Goal: Find specific page/section: Find specific page/section

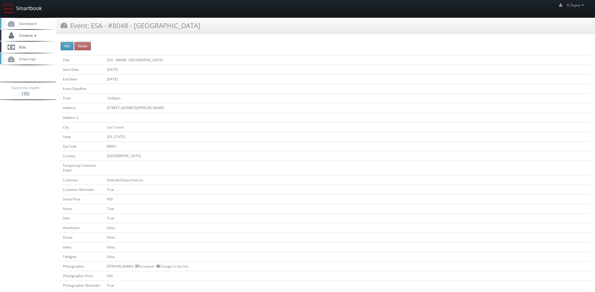
click at [16, 2] on link "Smartbook" at bounding box center [23, 8] width 46 height 17
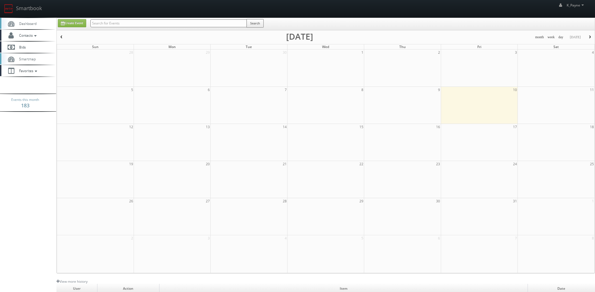
click at [122, 24] on input "text" at bounding box center [168, 23] width 156 height 8
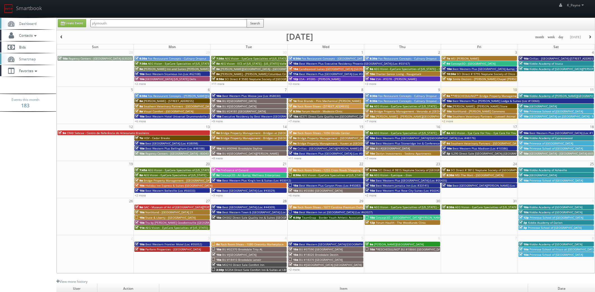
type input "plymouth"
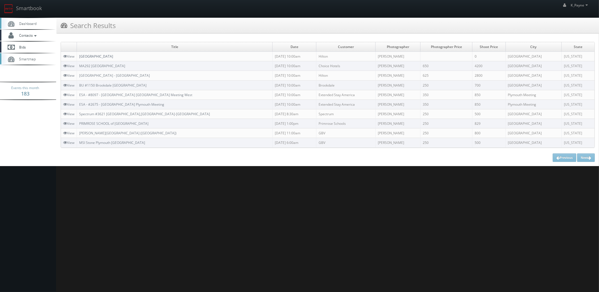
drag, startPoint x: 143, startPoint y: 54, endPoint x: 114, endPoint y: 56, distance: 29.6
click at [79, 57] on td "Hampton Inn and Suites Plymouth" at bounding box center [175, 57] width 196 height 10
copy link "Hampton Inn and Suites Plymouth"
click at [36, 10] on link "Smartbook" at bounding box center [23, 8] width 46 height 17
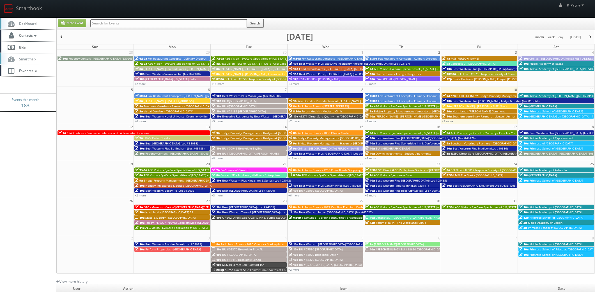
click at [107, 25] on input "text" at bounding box center [168, 23] width 157 height 8
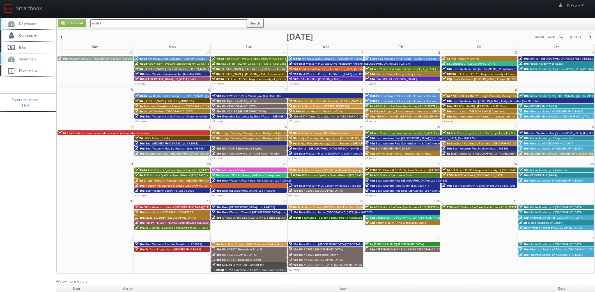
type input "tna83"
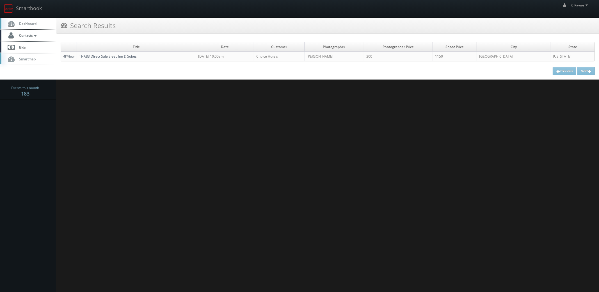
drag, startPoint x: 106, startPoint y: 56, endPoint x: 111, endPoint y: 65, distance: 9.7
click at [106, 56] on link "TNA83 Direct Sale Sleep Inn & Suites" at bounding box center [108, 56] width 58 height 5
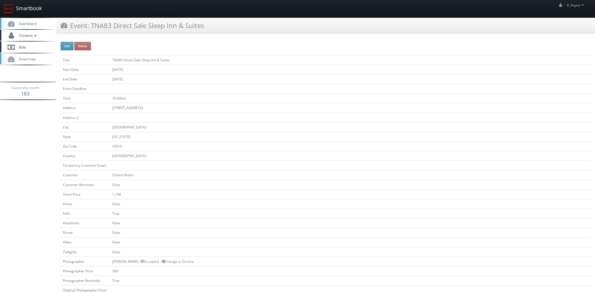
click at [32, 12] on link "Smartbook" at bounding box center [23, 8] width 46 height 17
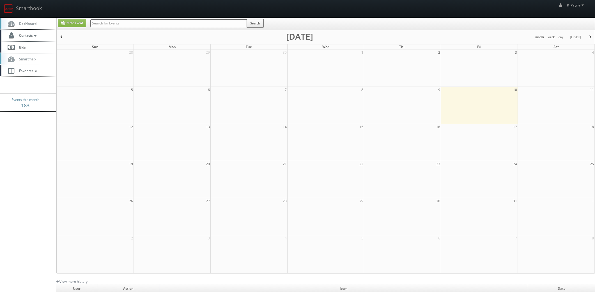
click at [152, 24] on input "text" at bounding box center [168, 23] width 157 height 8
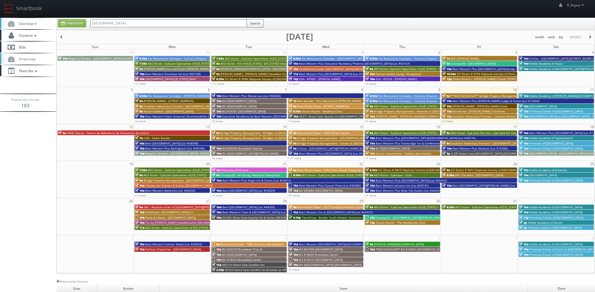
type input "alexandria"
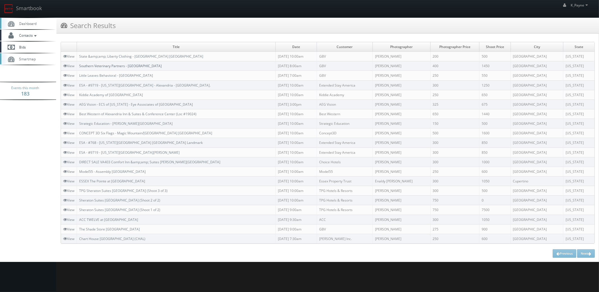
click at [146, 66] on link "Southern Veterinary Partners - Livewell Animal Hospital of Alexandria" at bounding box center [120, 65] width 82 height 5
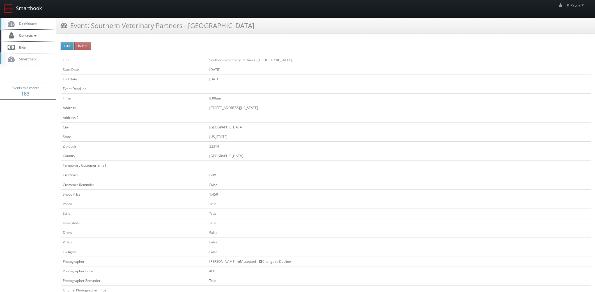
drag, startPoint x: 17, startPoint y: 7, endPoint x: 31, endPoint y: 10, distance: 15.0
click at [17, 7] on link "Smartbook" at bounding box center [23, 8] width 46 height 17
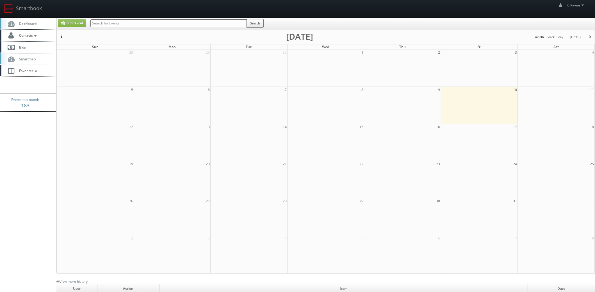
click at [107, 23] on input "text" at bounding box center [168, 23] width 156 height 8
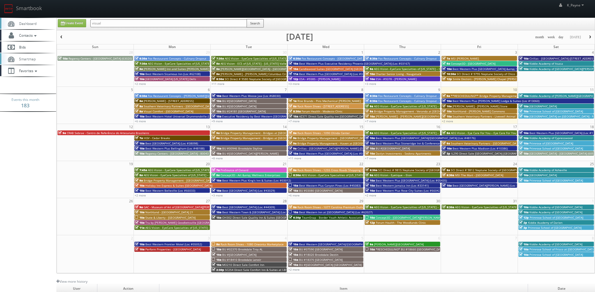
type input "visual"
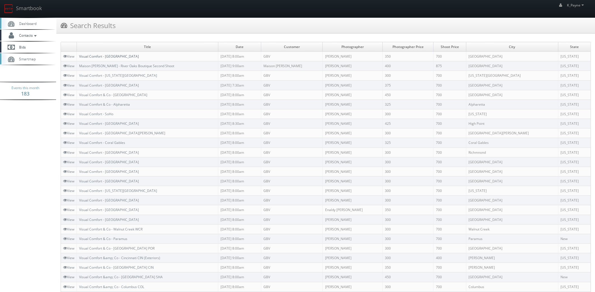
click at [124, 56] on link "Visual Comfort - West Palm Beach" at bounding box center [109, 56] width 60 height 5
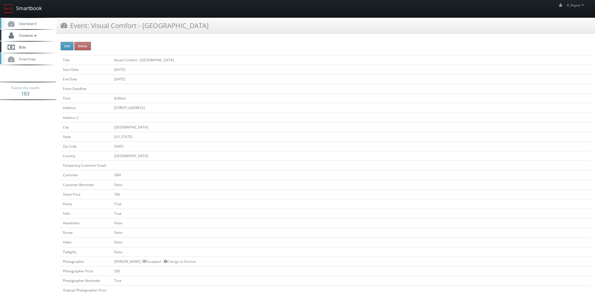
click at [33, 11] on link "Smartbook" at bounding box center [23, 8] width 46 height 17
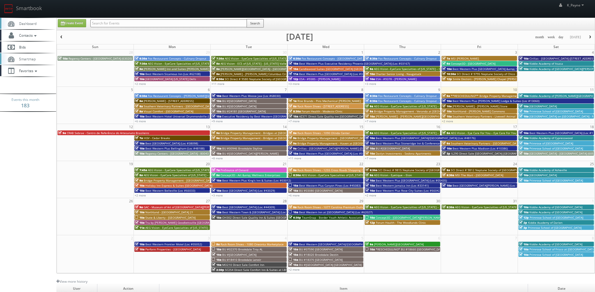
click at [120, 24] on input "text" at bounding box center [168, 23] width 157 height 8
type input "15116"
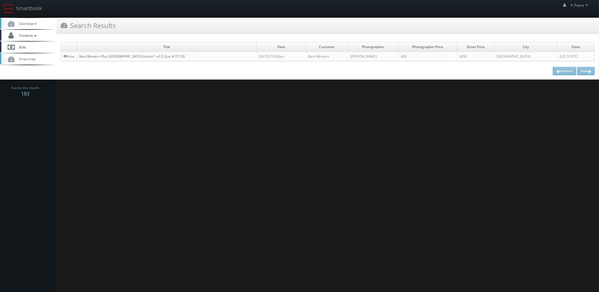
click at [123, 54] on link "Best Western Plus [GEOGRAPHIC_DATA] (shoot 1 of 2) (Loc #15116)" at bounding box center [132, 56] width 106 height 5
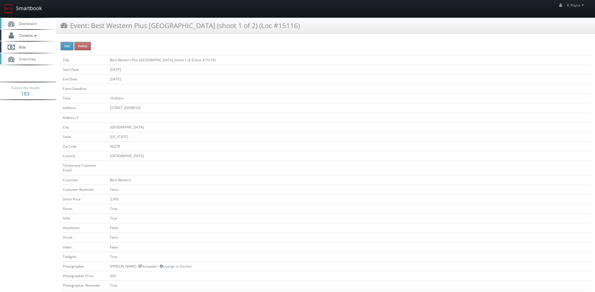
click at [25, 9] on link "Smartbook" at bounding box center [23, 8] width 46 height 17
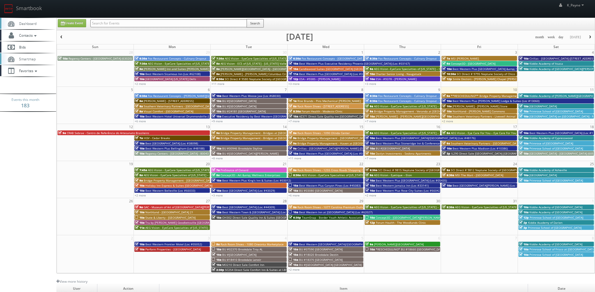
click at [118, 19] on input "text" at bounding box center [168, 23] width 157 height 8
type input "estee"
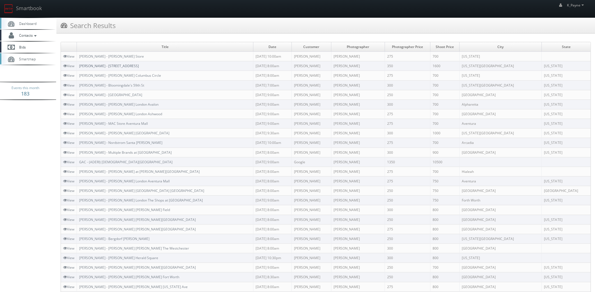
click at [117, 65] on link "[PERSON_NAME] - [STREET_ADDRESS]" at bounding box center [109, 65] width 60 height 5
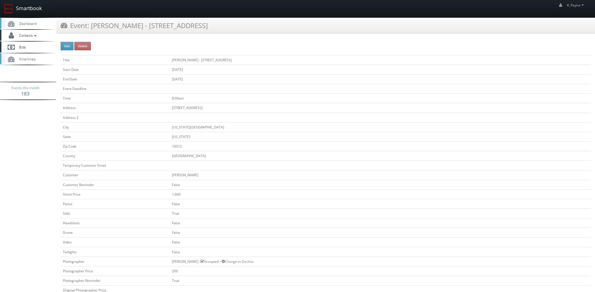
click at [22, 8] on link "Smartbook" at bounding box center [23, 8] width 46 height 17
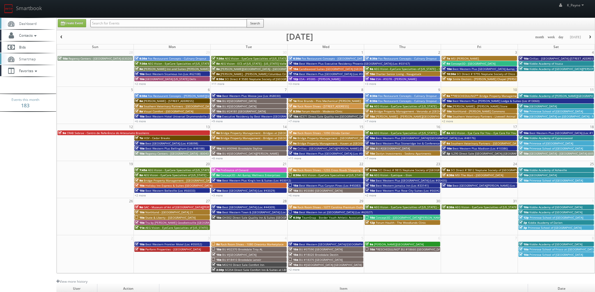
click at [111, 24] on input "text" at bounding box center [168, 23] width 157 height 8
type input "44764"
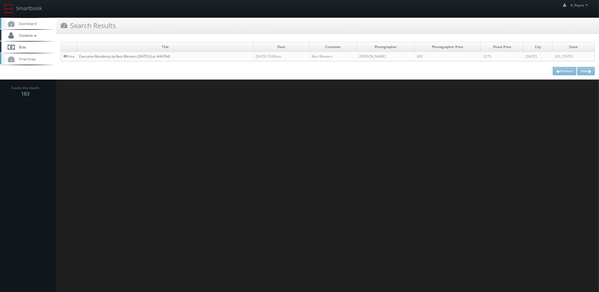
drag, startPoint x: 195, startPoint y: 57, endPoint x: 80, endPoint y: 57, distance: 115.0
click at [80, 57] on td "Executive Residency by Best Western [DATE] (Loc #44764)" at bounding box center [165, 57] width 176 height 10
copy link "Executive Residency by Best Western [DATE] (Loc #44764)"
click at [243, 81] on html "Smartbook Toggle Side Navigation Toggle Top Navigation K_Payne K_Payne Profile …" at bounding box center [299, 146] width 599 height 292
click at [29, 36] on span "Contacts" at bounding box center [27, 35] width 22 height 5
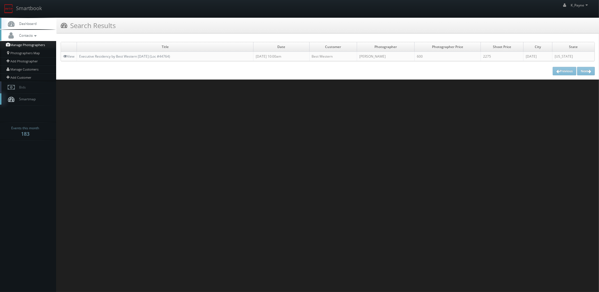
click at [29, 44] on link "Manage Photographers" at bounding box center [28, 45] width 56 height 8
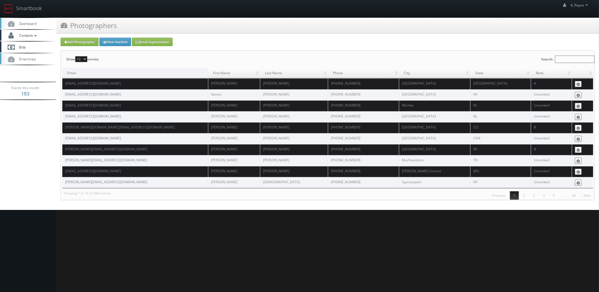
click at [558, 57] on input "Search:" at bounding box center [575, 59] width 40 height 7
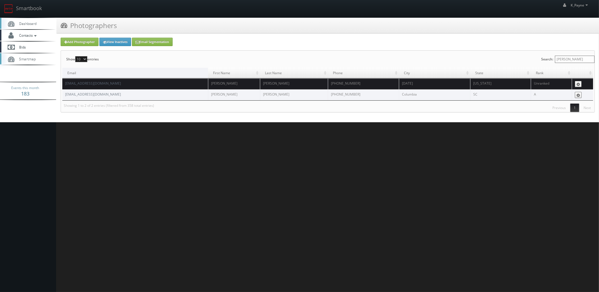
type input "blake"
drag, startPoint x: 95, startPoint y: 85, endPoint x: 66, endPoint y: 84, distance: 28.6
click at [66, 84] on td "droneworxap@gmail.com" at bounding box center [135, 83] width 146 height 11
copy link "droneworxap@gmail.com"
click at [24, 10] on link "Smartbook" at bounding box center [23, 8] width 46 height 17
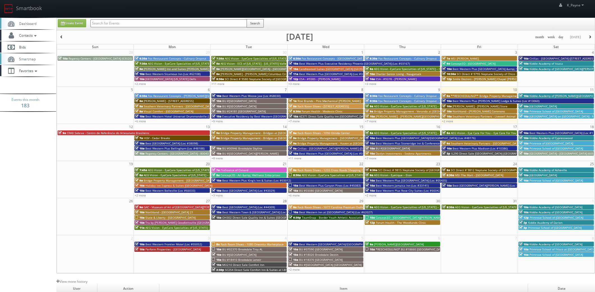
click at [120, 22] on input "text" at bounding box center [168, 23] width 157 height 8
type input "44764"
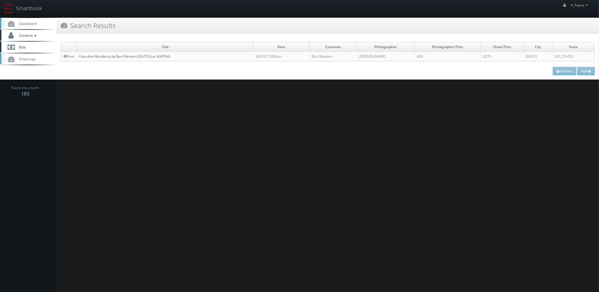
click at [102, 55] on link "Executive Residency by Best Western [DATE] (Loc #44764)" at bounding box center [124, 56] width 91 height 5
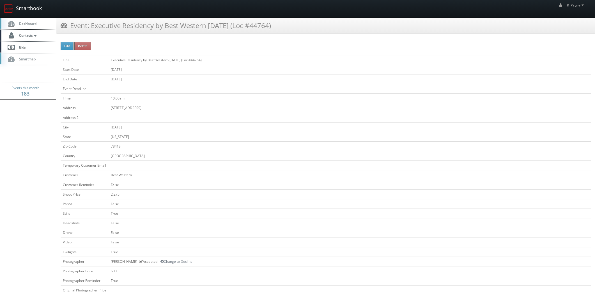
click at [22, 6] on link "Smartbook" at bounding box center [23, 8] width 46 height 17
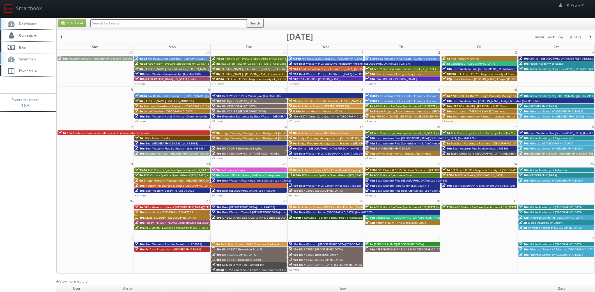
click at [113, 21] on input "text" at bounding box center [168, 23] width 157 height 8
type input "cn244"
click at [248, 19] on button "Search" at bounding box center [255, 23] width 17 height 8
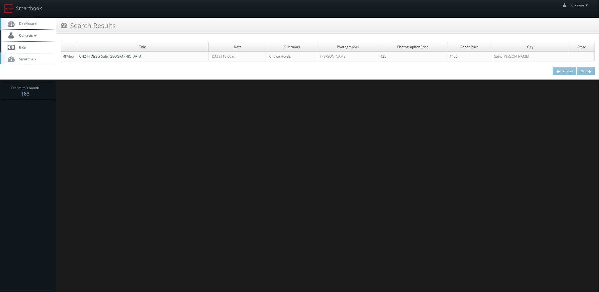
click at [108, 54] on link "CN244 Direct Sale [GEOGRAPHIC_DATA]" at bounding box center [110, 56] width 63 height 5
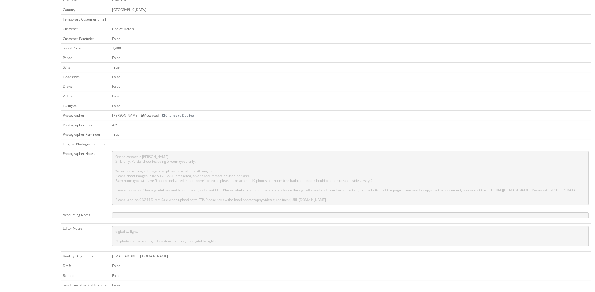
scroll to position [242, 0]
